Goal: Check status: Check status

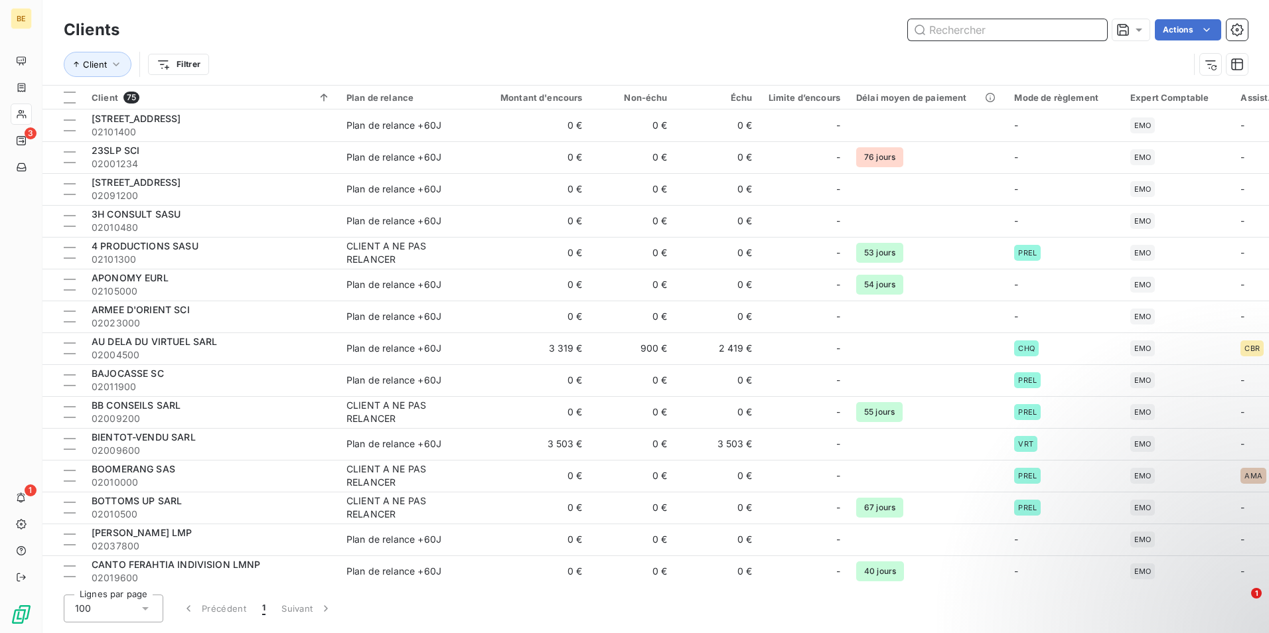
click at [958, 29] on input "text" at bounding box center [1007, 29] width 199 height 21
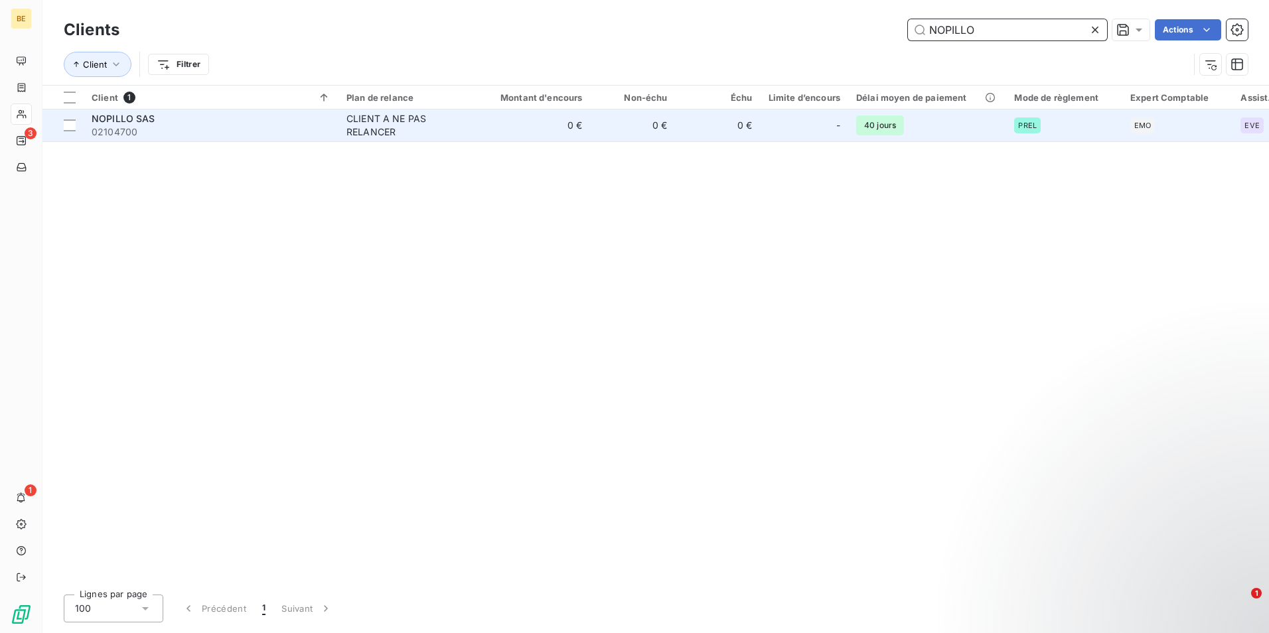
type input "NOPILLO"
click at [388, 125] on div "CLIENT A NE PAS RELANCER" at bounding box center [407, 125] width 122 height 27
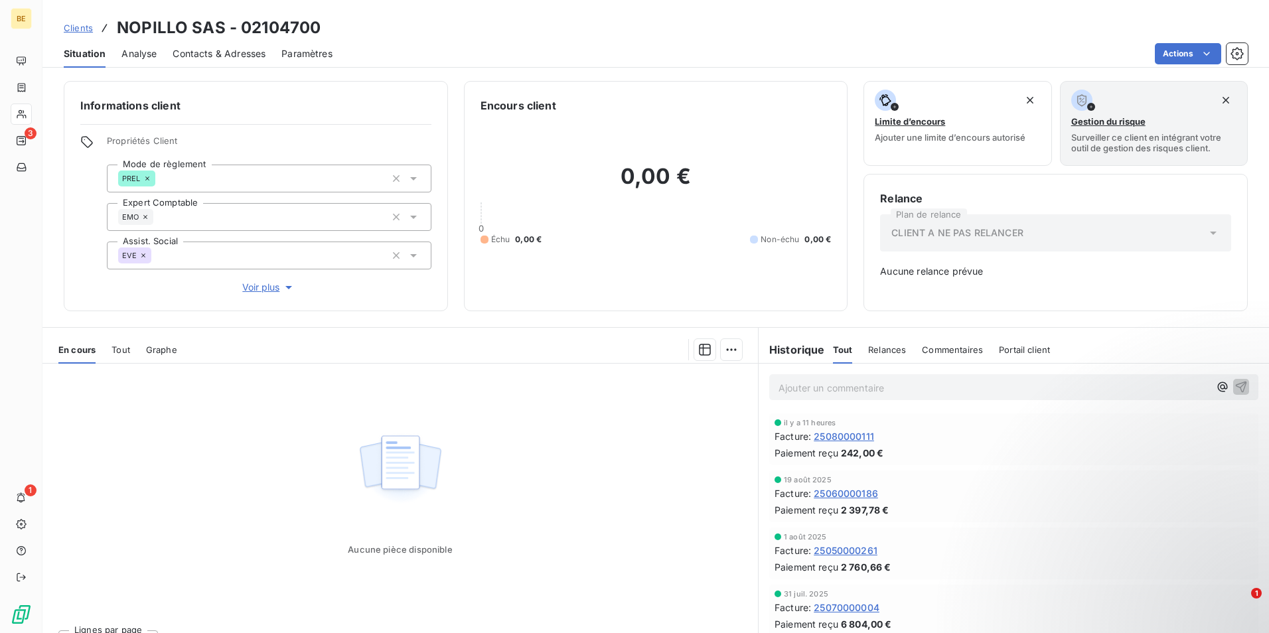
click at [125, 349] on span "Tout" at bounding box center [120, 349] width 19 height 11
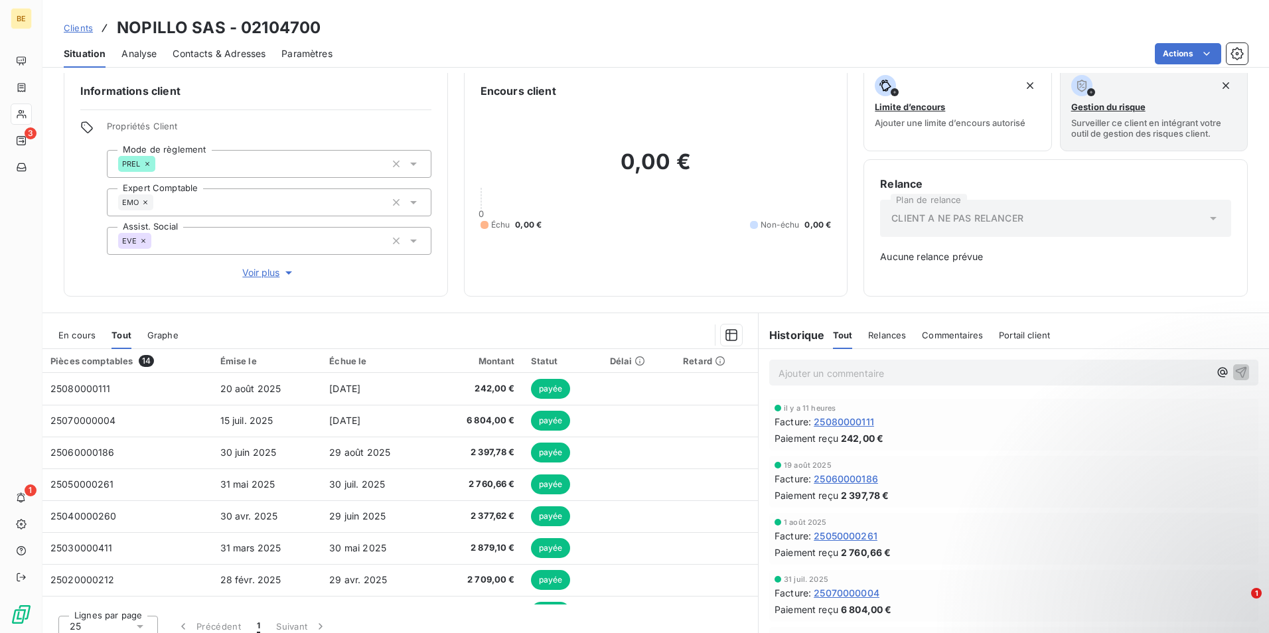
scroll to position [26, 0]
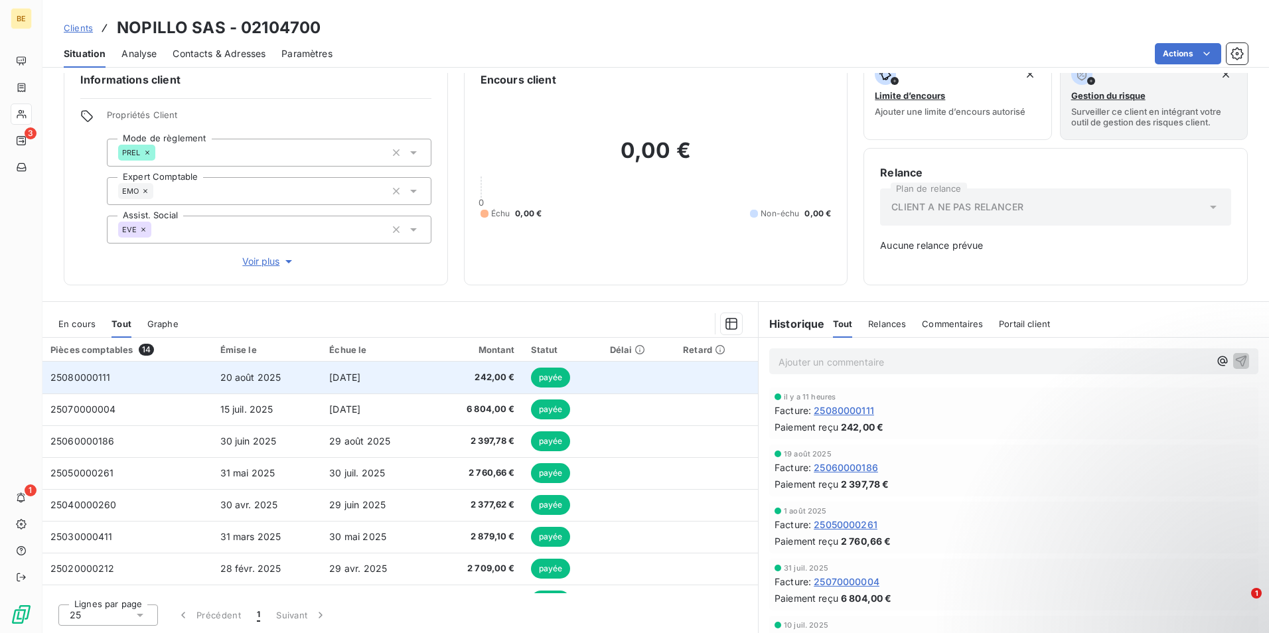
click at [239, 383] on td "20 août 2025" at bounding box center [266, 378] width 109 height 32
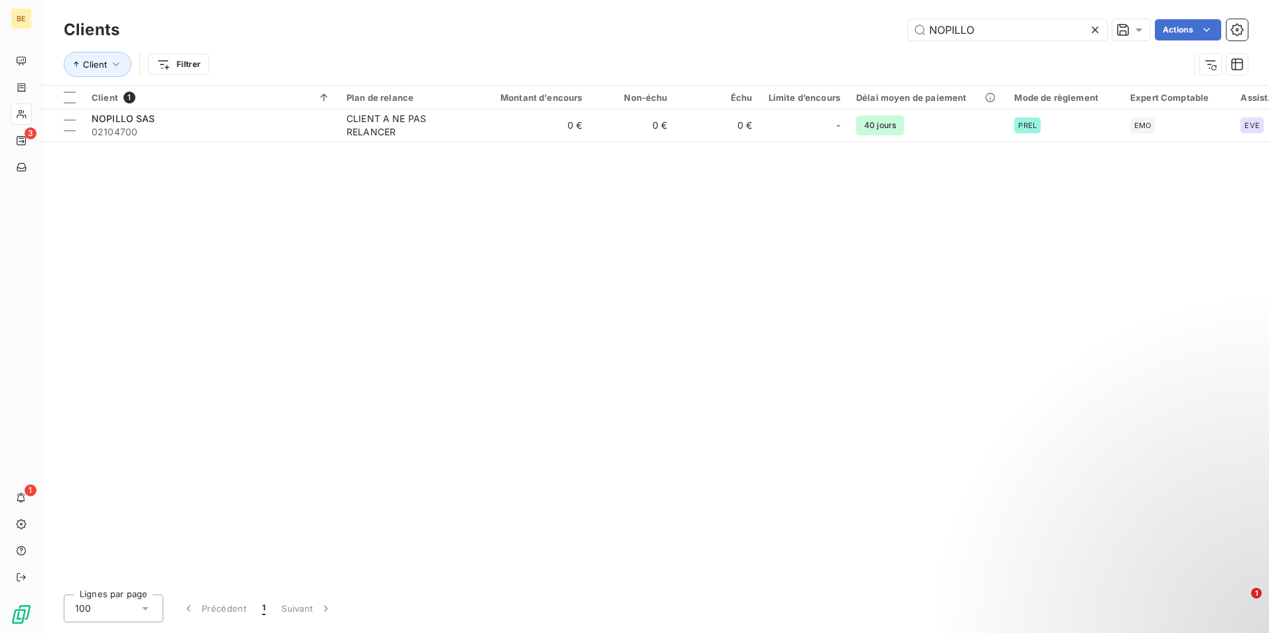
drag, startPoint x: 1002, startPoint y: 25, endPoint x: 784, endPoint y: 29, distance: 218.3
click at [784, 29] on div "NOPILLO Actions" at bounding box center [691, 29] width 1112 height 21
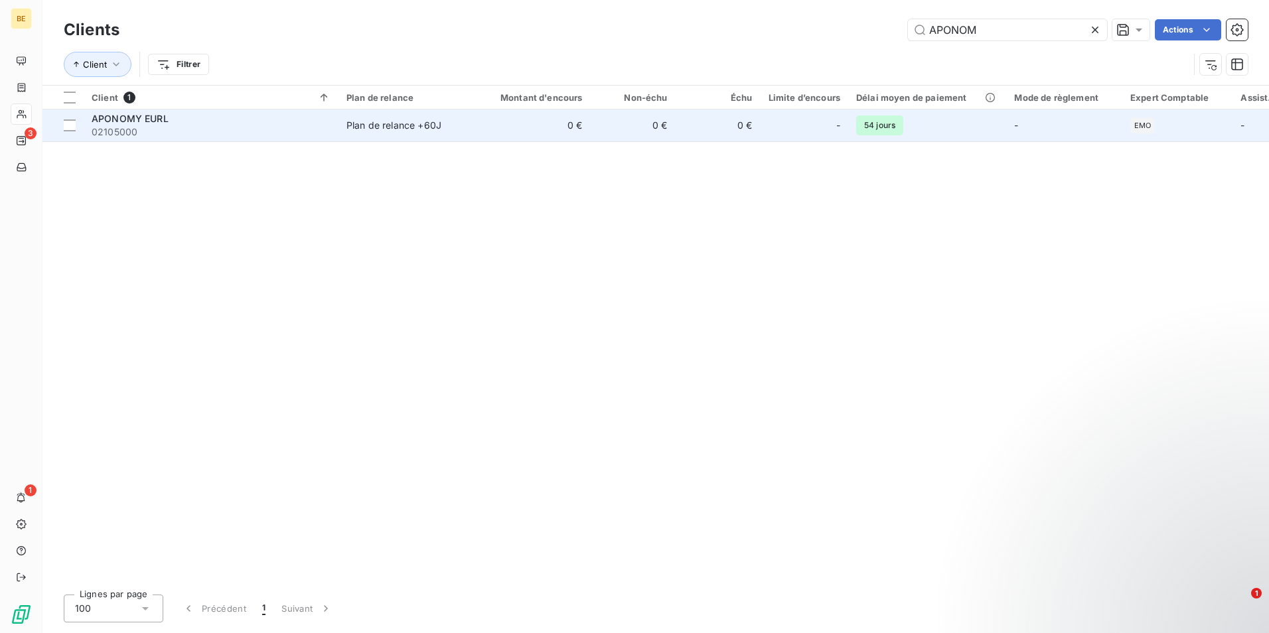
type input "APONOM"
click at [131, 129] on span "02105000" at bounding box center [211, 131] width 239 height 13
